Goal: Check status

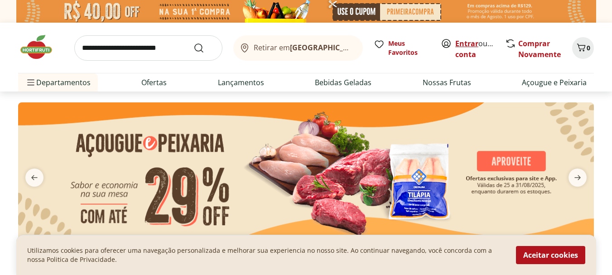
click at [466, 41] on link "Entrar" at bounding box center [466, 43] width 23 height 10
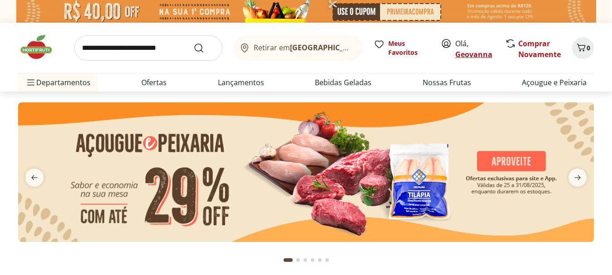
click at [481, 54] on link "Geovanna" at bounding box center [473, 54] width 37 height 10
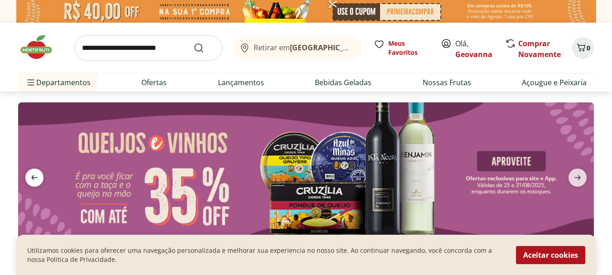
click at [34, 173] on icon "previous" at bounding box center [34, 177] width 11 height 11
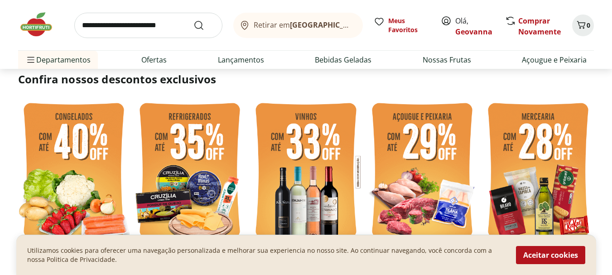
scroll to position [270, 0]
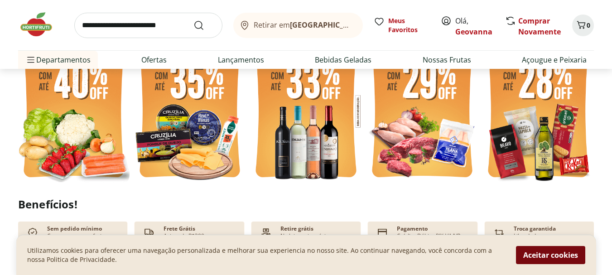
click at [566, 261] on button "Aceitar cookies" at bounding box center [550, 255] width 69 height 18
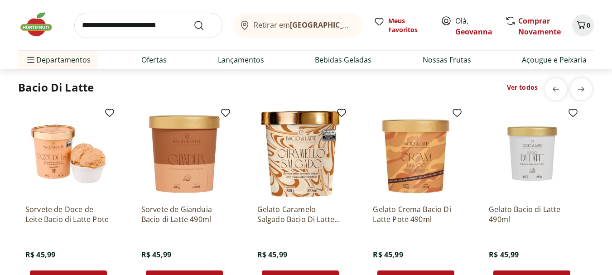
scroll to position [2365, 0]
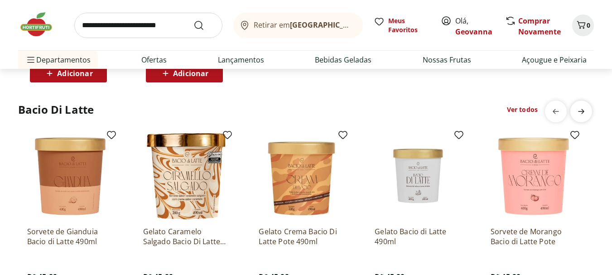
scroll to position [0, 116]
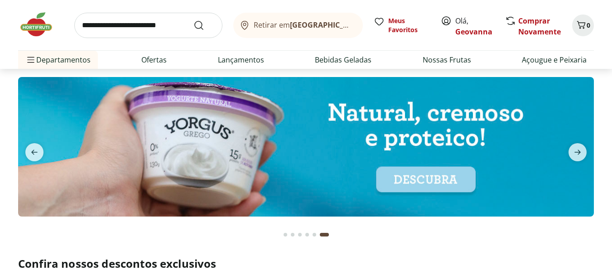
scroll to position [0, 0]
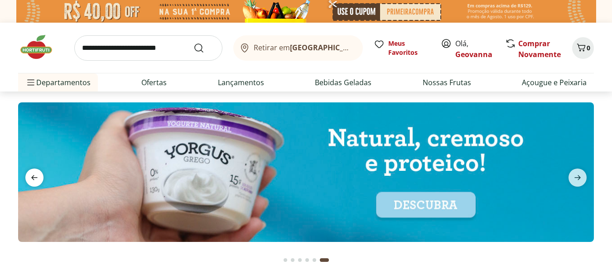
click at [32, 178] on icon "previous" at bounding box center [34, 177] width 6 height 5
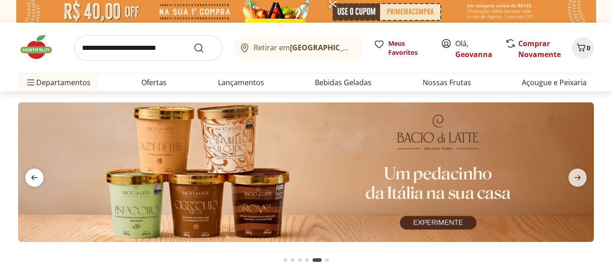
click at [32, 178] on icon "previous" at bounding box center [34, 177] width 6 height 5
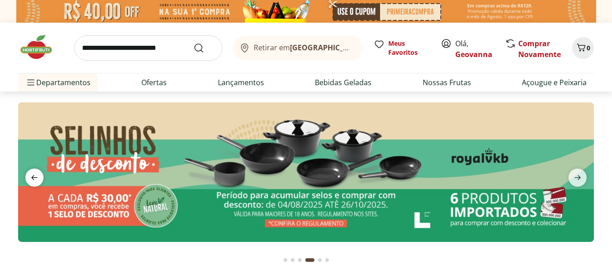
click at [32, 178] on icon "previous" at bounding box center [34, 177] width 6 height 5
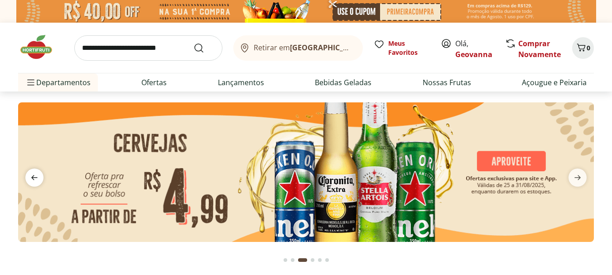
click at [32, 178] on icon "previous" at bounding box center [34, 177] width 6 height 5
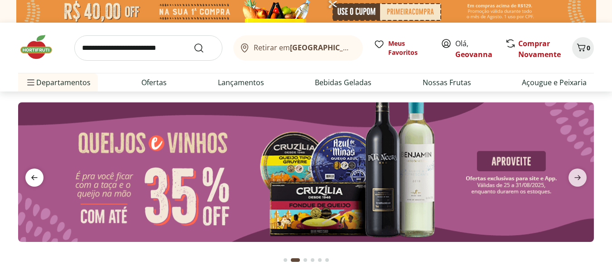
click at [32, 178] on icon "previous" at bounding box center [34, 177] width 6 height 5
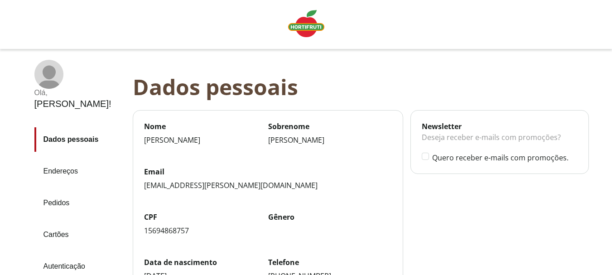
click at [62, 191] on link "Pedidos" at bounding box center [79, 203] width 91 height 24
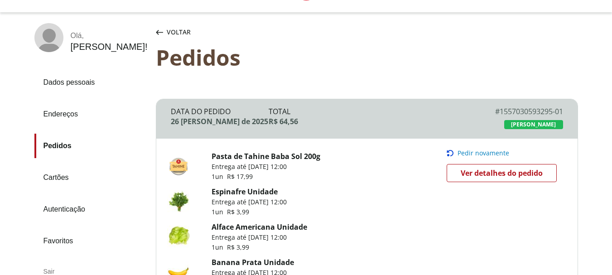
scroll to position [162, 0]
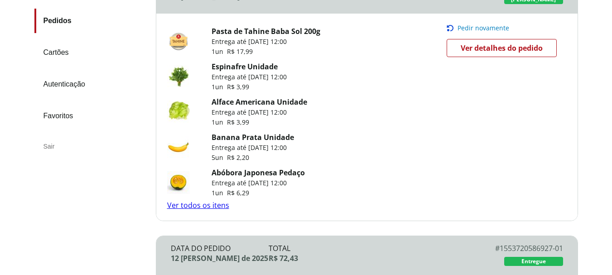
click at [495, 48] on span "Ver detalhes do pedido" at bounding box center [502, 48] width 82 height 14
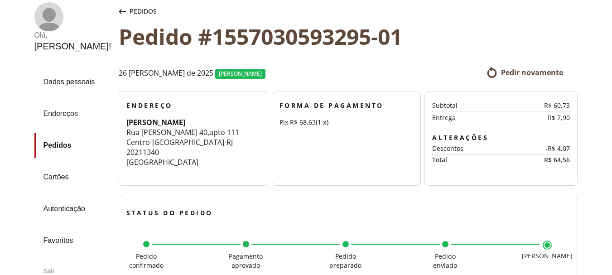
scroll to position [50, 0]
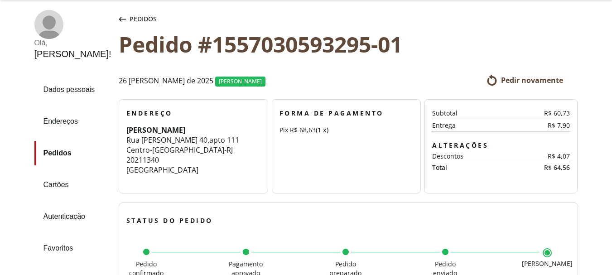
click at [219, 80] on span "Em trânsito" at bounding box center [240, 81] width 43 height 8
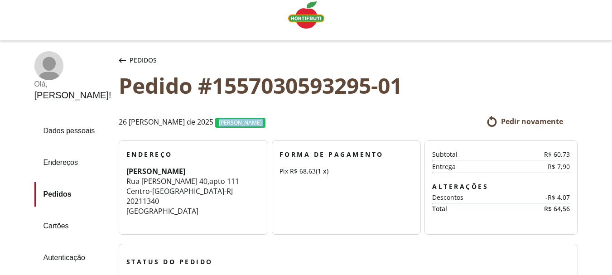
scroll to position [0, 0]
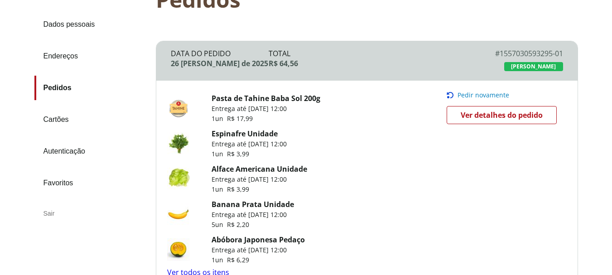
scroll to position [85, 0]
